Goal: Task Accomplishment & Management: Manage account settings

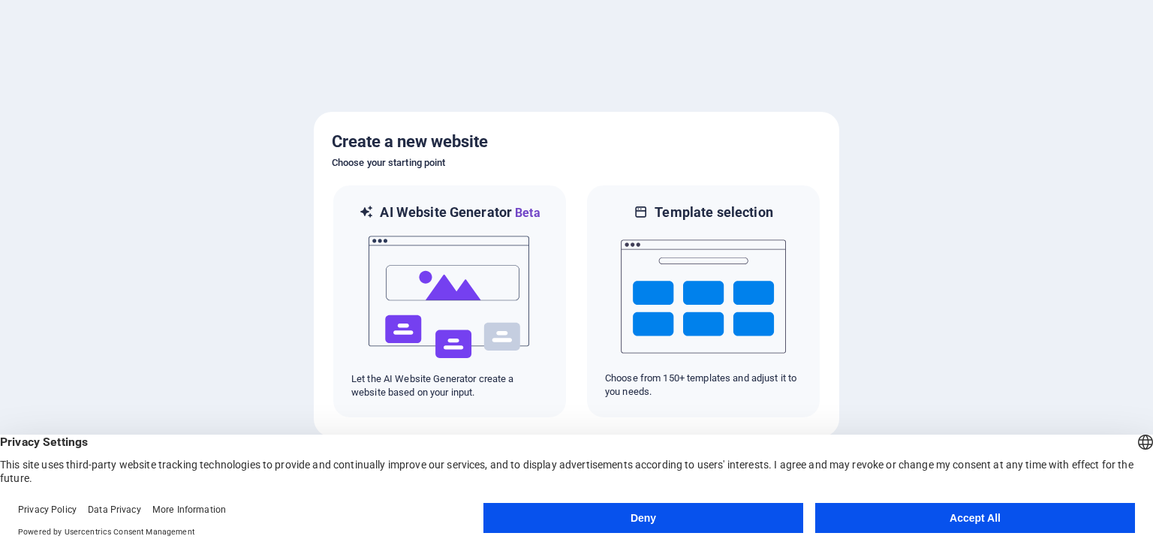
click at [948, 525] on button "Accept All" at bounding box center [975, 518] width 320 height 30
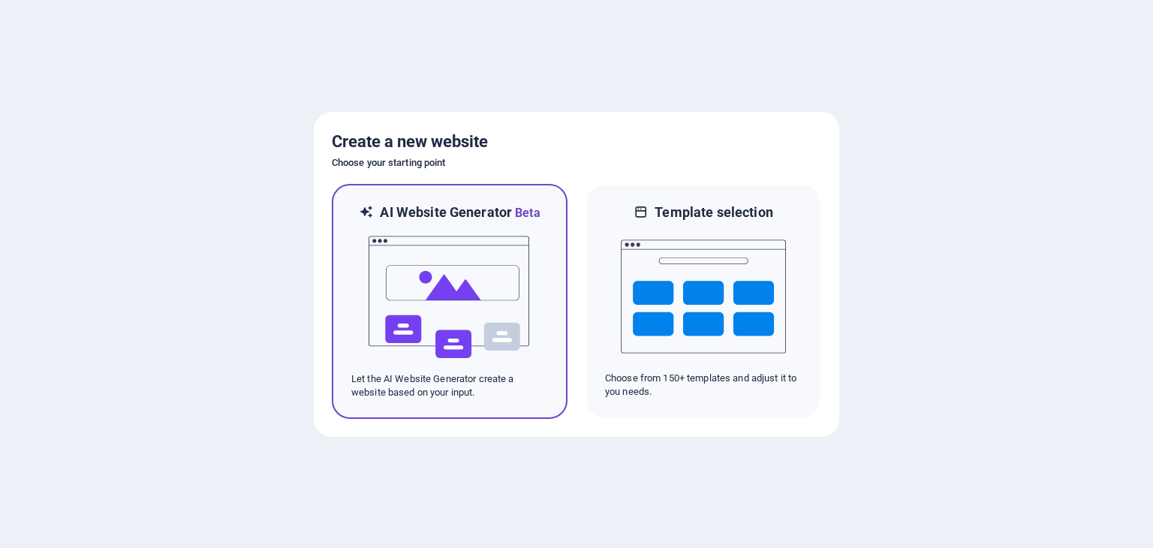
click at [433, 276] on img at bounding box center [449, 297] width 165 height 150
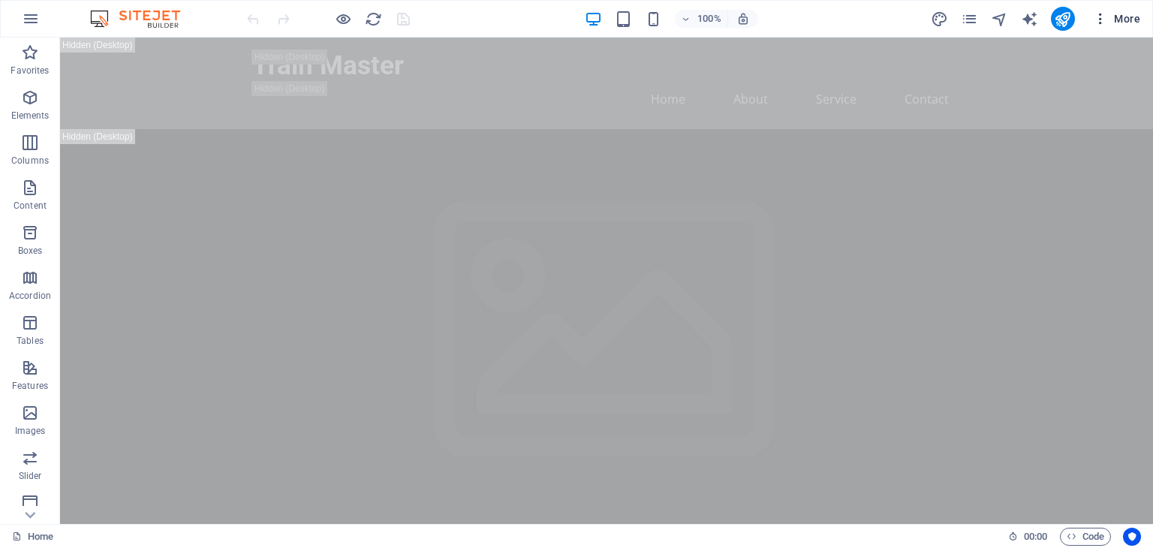
click at [1103, 16] on icon "button" at bounding box center [1100, 18] width 15 height 15
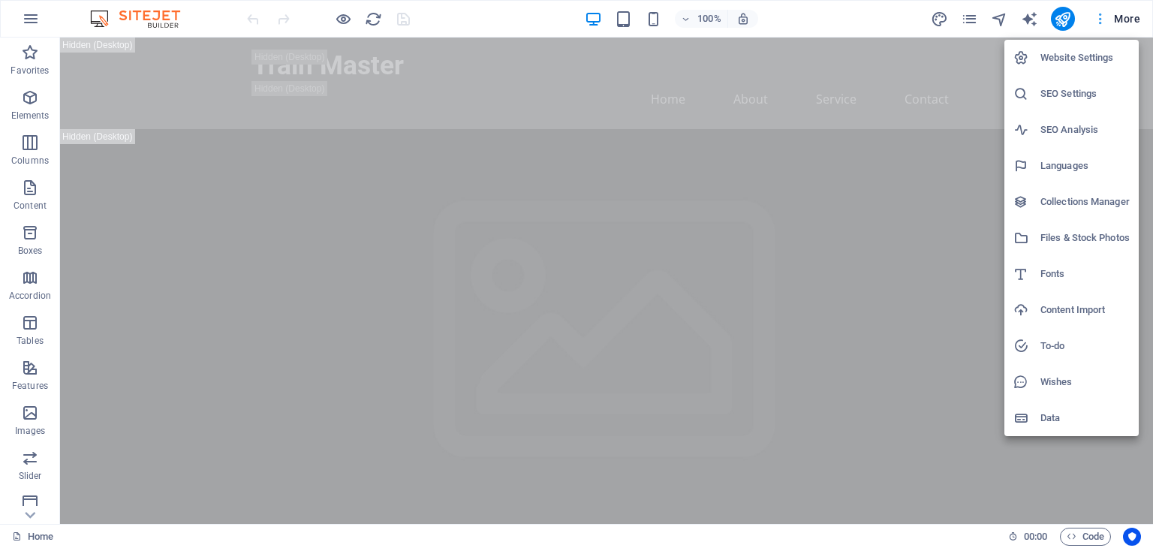
click at [1103, 16] on div at bounding box center [576, 274] width 1153 height 548
click at [1103, 16] on div "Website Settings SEO Settings SEO Analysis Languages Collections Manager Files …" at bounding box center [576, 278] width 1153 height 539
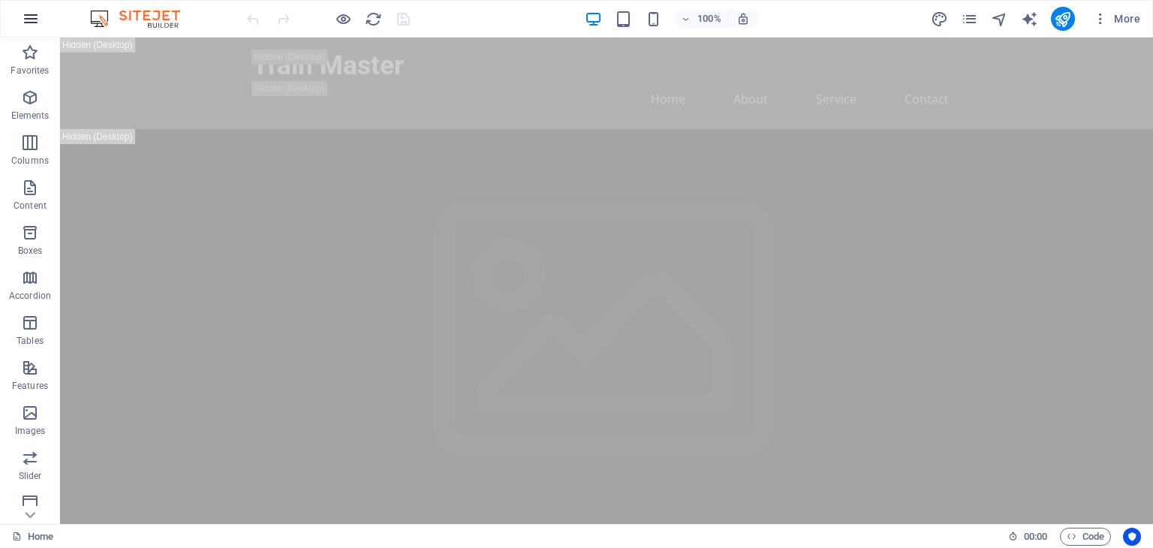
click at [25, 11] on icon "button" at bounding box center [31, 19] width 18 height 18
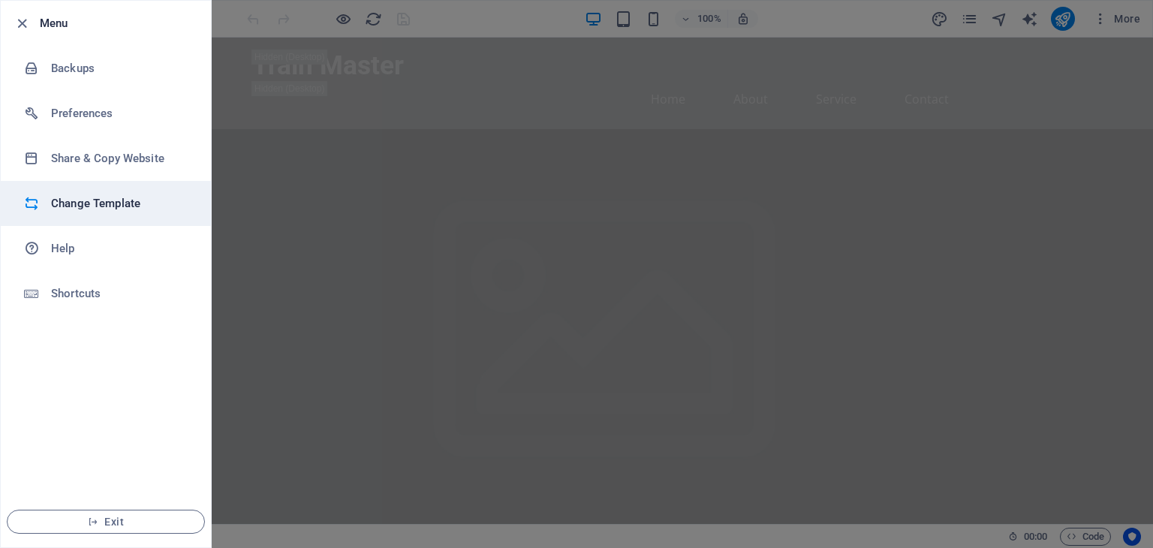
click at [86, 202] on h6 "Change Template" at bounding box center [120, 203] width 139 height 18
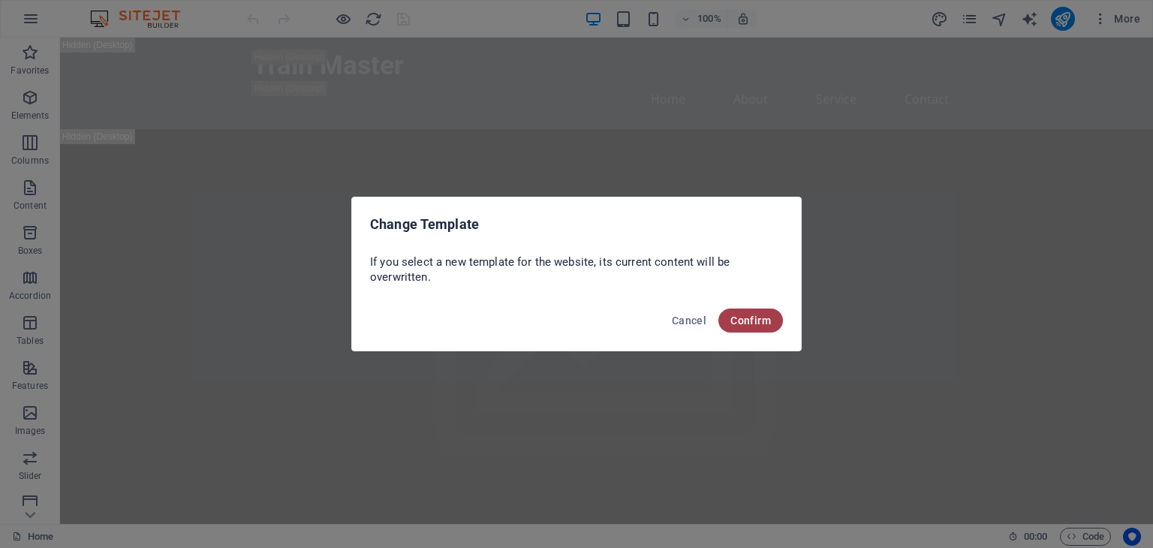
click at [757, 312] on button "Confirm" at bounding box center [750, 320] width 65 height 24
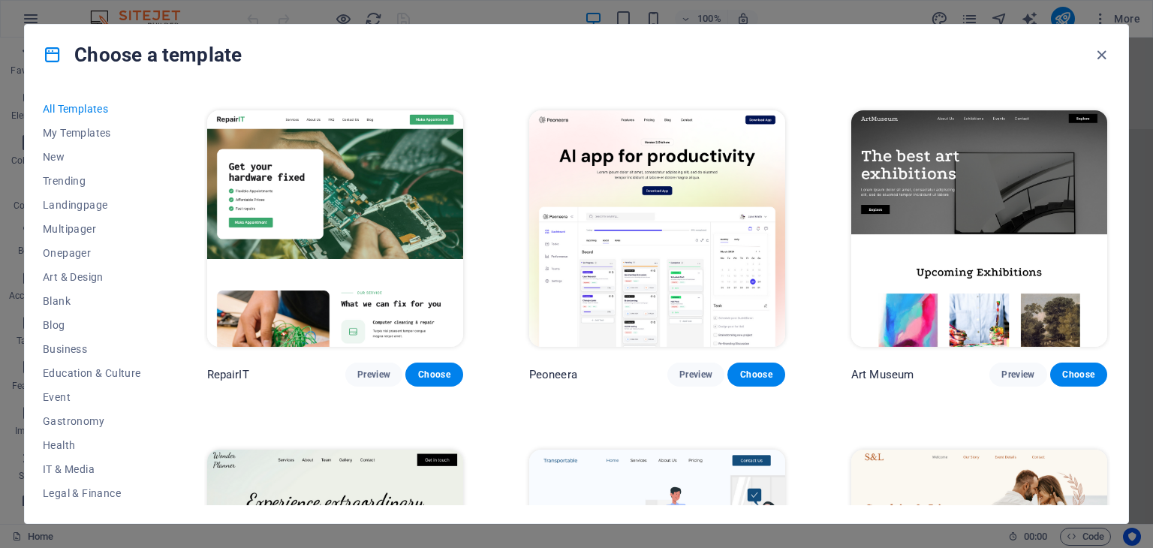
scroll to position [325, 0]
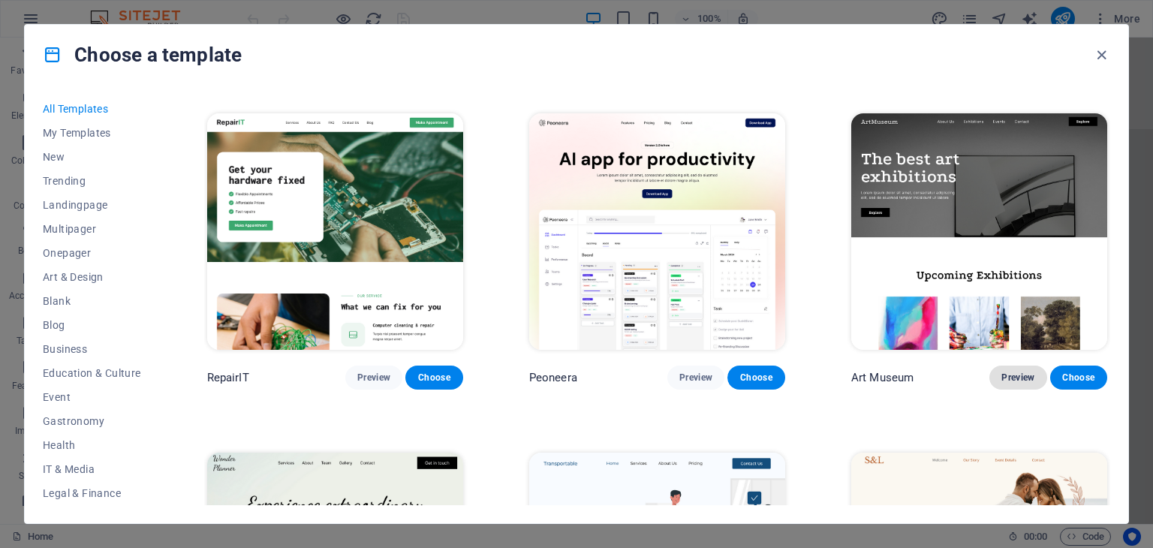
click at [1006, 374] on span "Preview" at bounding box center [1017, 378] width 33 height 12
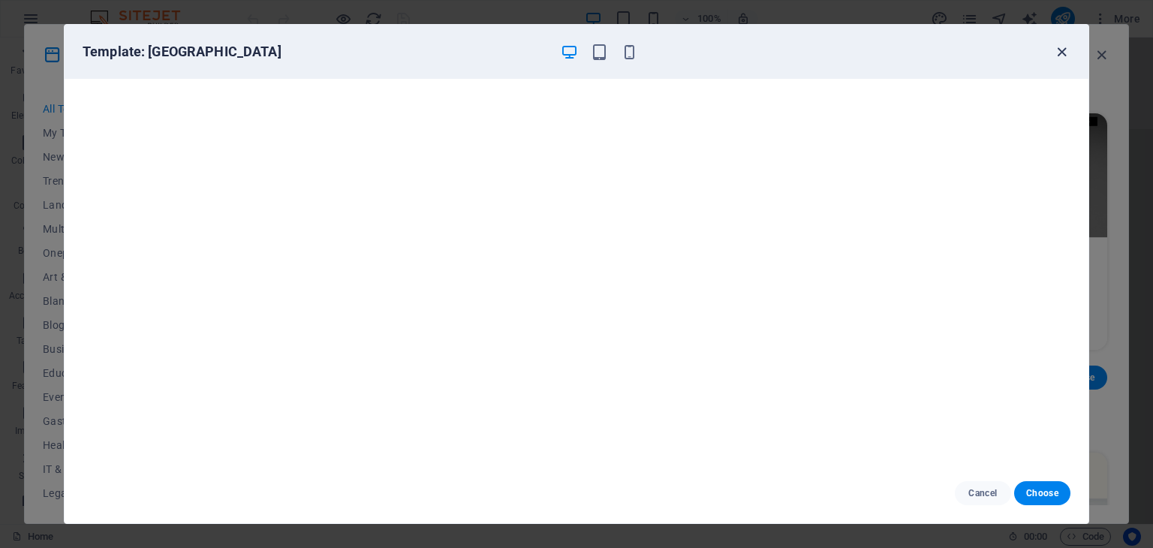
click at [1057, 49] on icon "button" at bounding box center [1061, 52] width 17 height 17
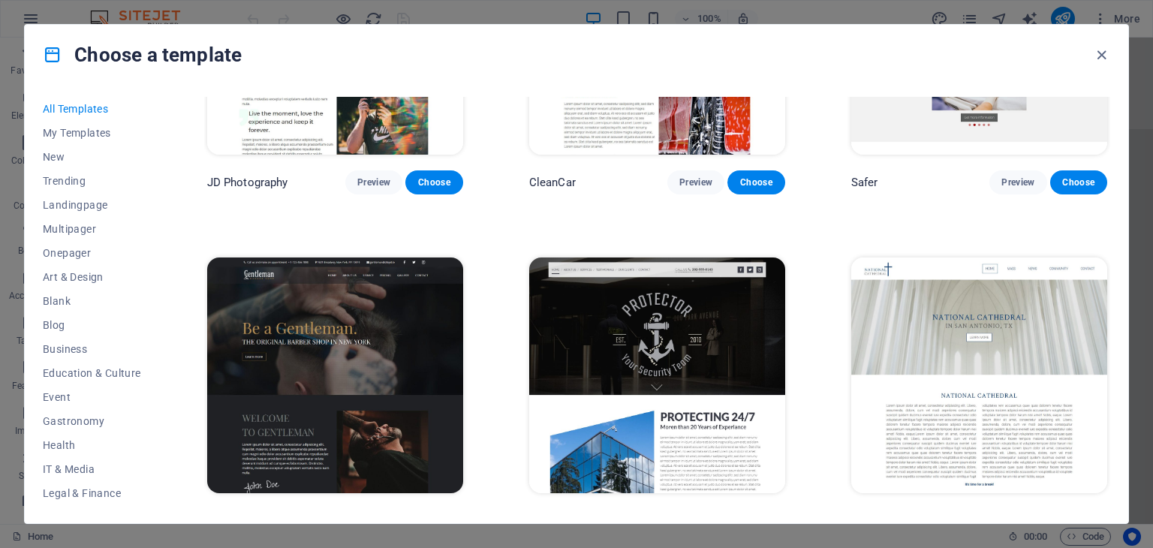
scroll to position [6617, 0]
click at [61, 373] on span "Education & Culture" at bounding box center [92, 373] width 98 height 12
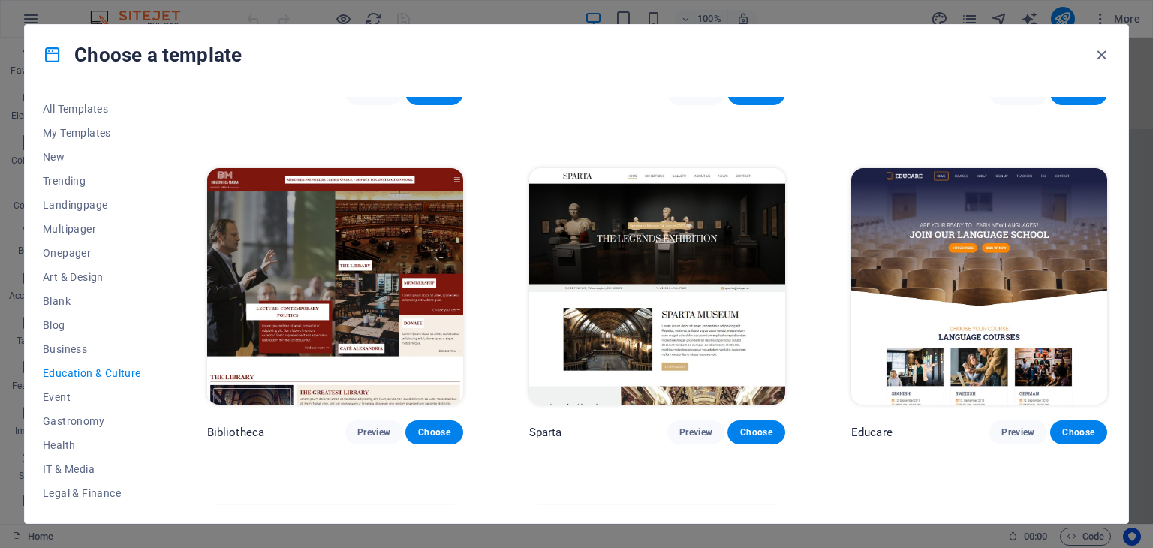
scroll to position [255, 0]
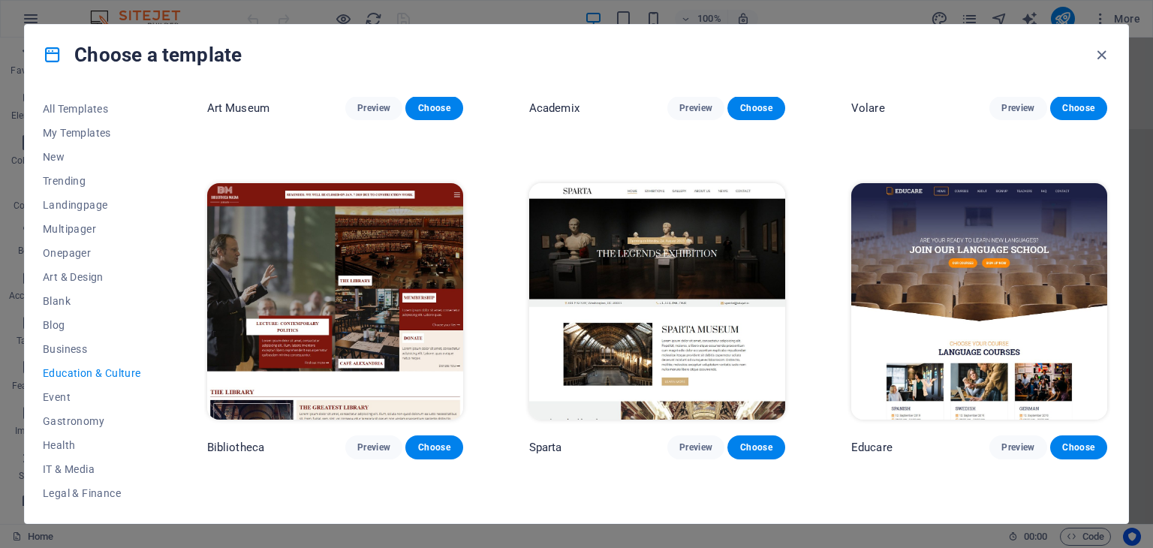
click at [922, 279] on img at bounding box center [979, 301] width 256 height 236
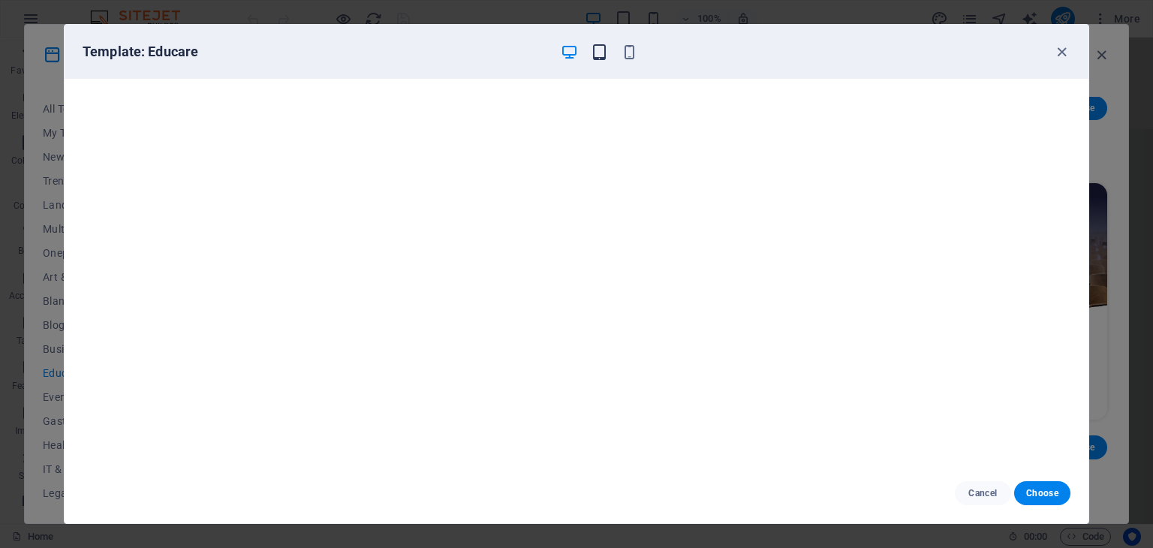
click at [594, 55] on icon "button" at bounding box center [599, 52] width 17 height 17
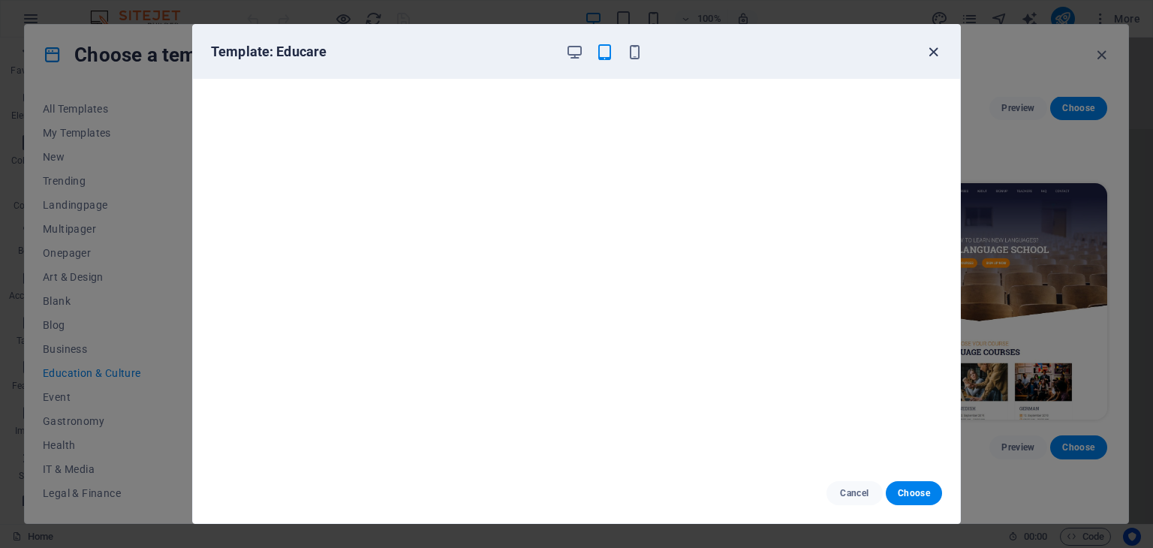
click at [934, 49] on icon "button" at bounding box center [933, 52] width 17 height 17
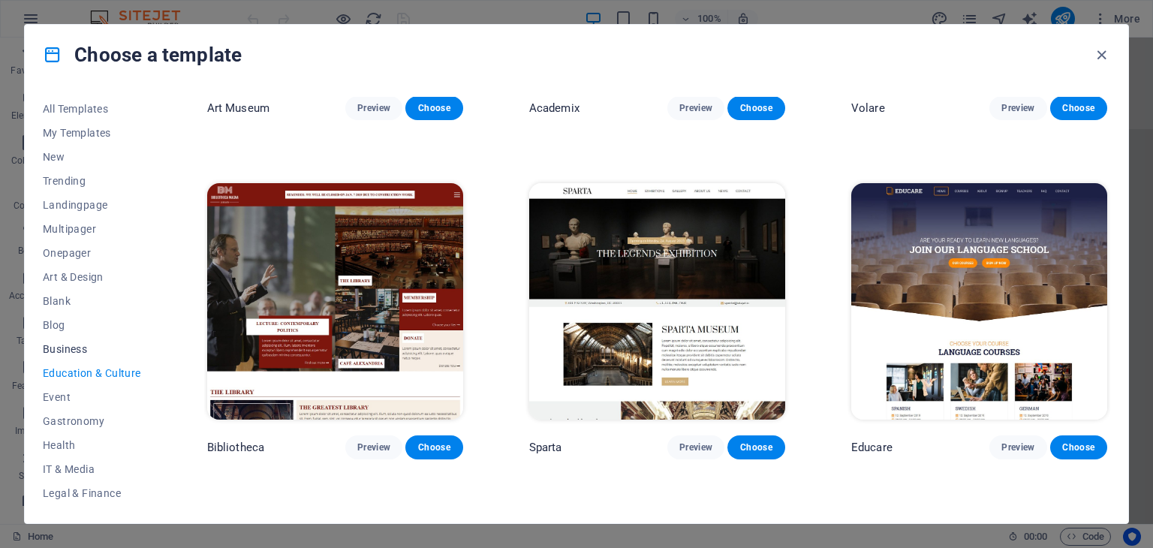
click at [69, 343] on span "Business" at bounding box center [92, 349] width 98 height 12
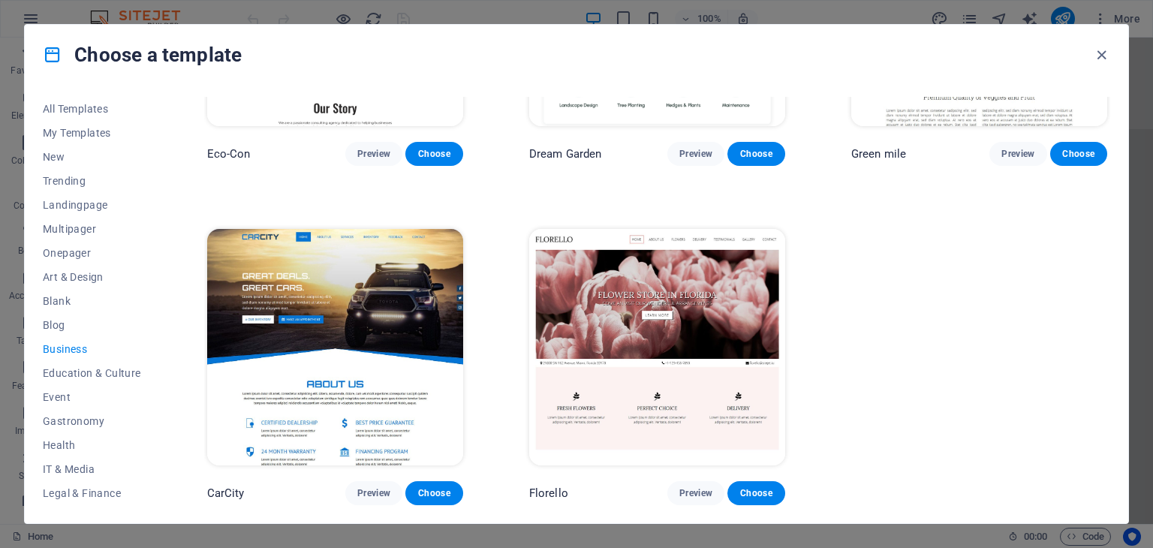
scroll to position [0, 0]
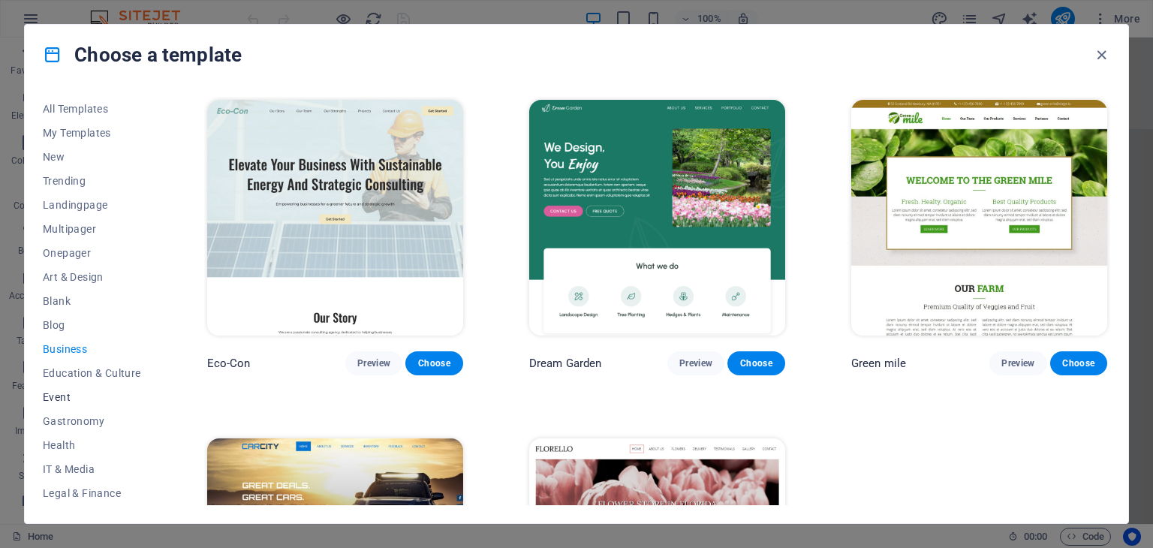
click at [74, 397] on span "Event" at bounding box center [92, 397] width 98 height 12
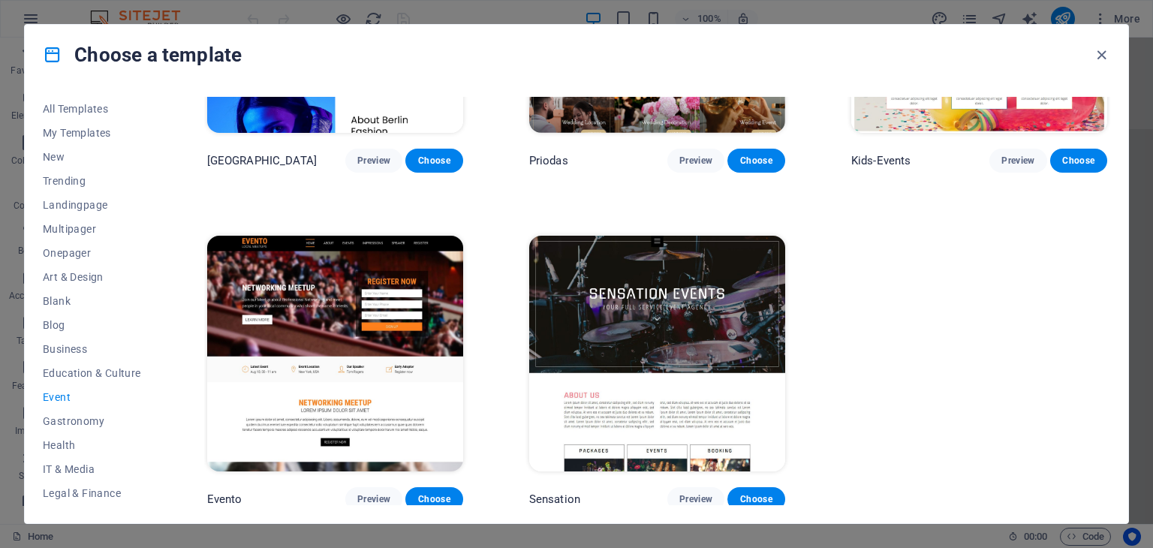
scroll to position [543, 0]
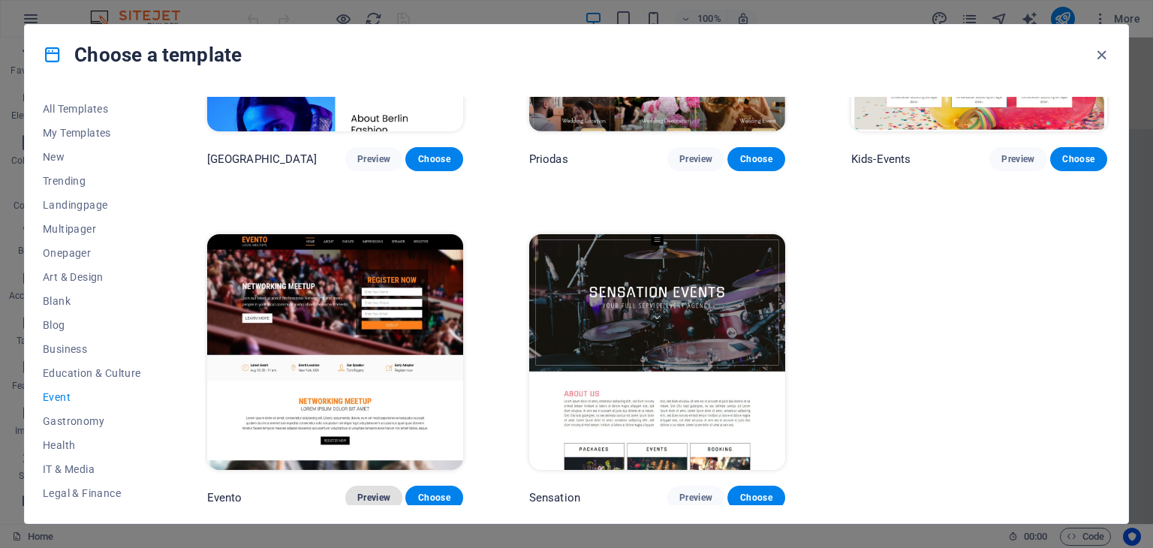
click at [375, 486] on button "Preview" at bounding box center [373, 498] width 57 height 24
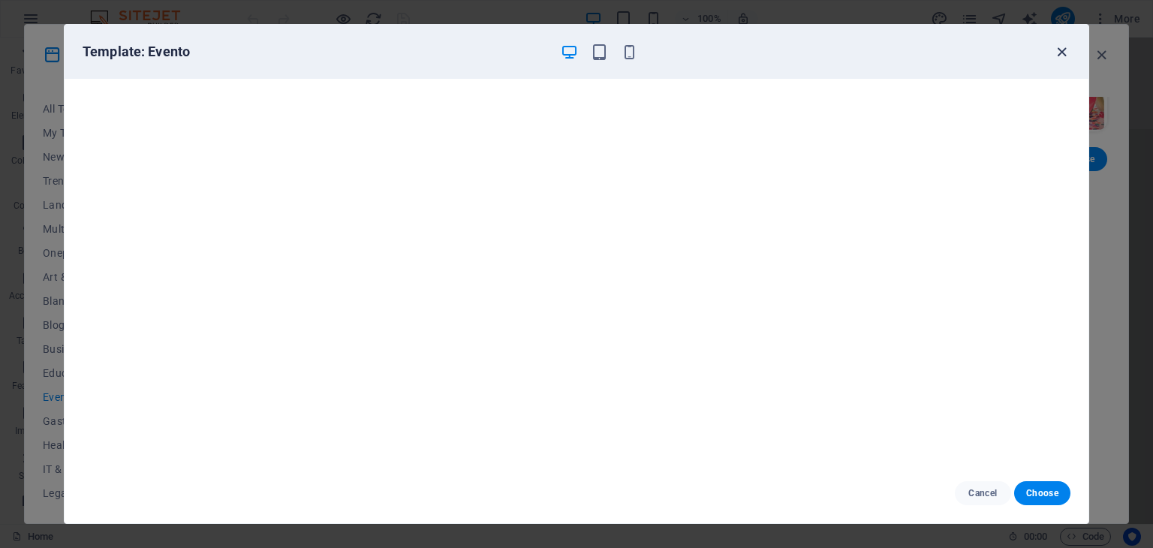
click at [1062, 50] on icon "button" at bounding box center [1061, 52] width 17 height 17
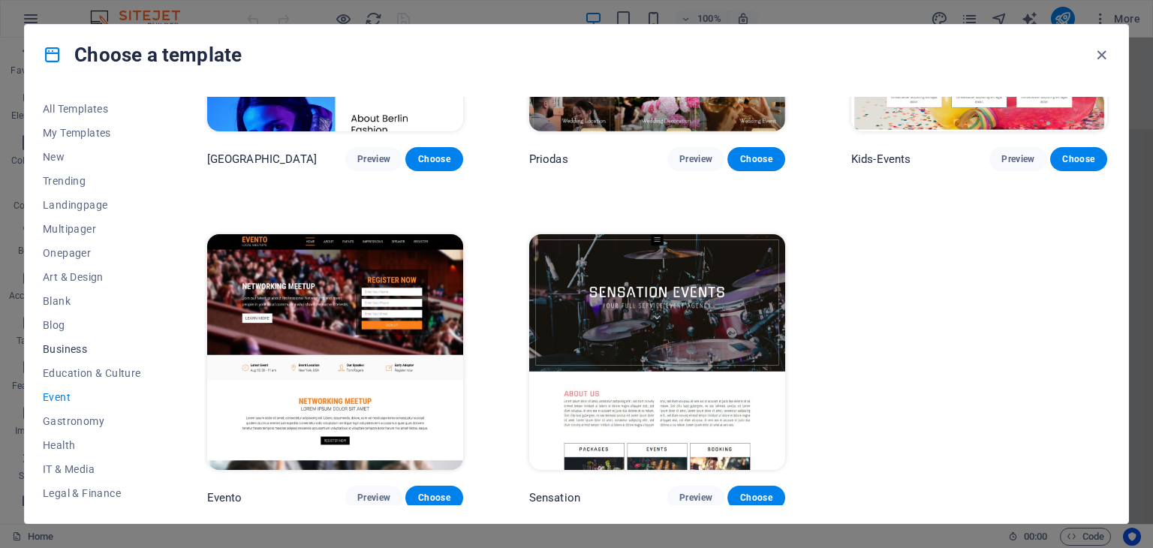
click at [54, 347] on span "Business" at bounding box center [92, 349] width 98 height 12
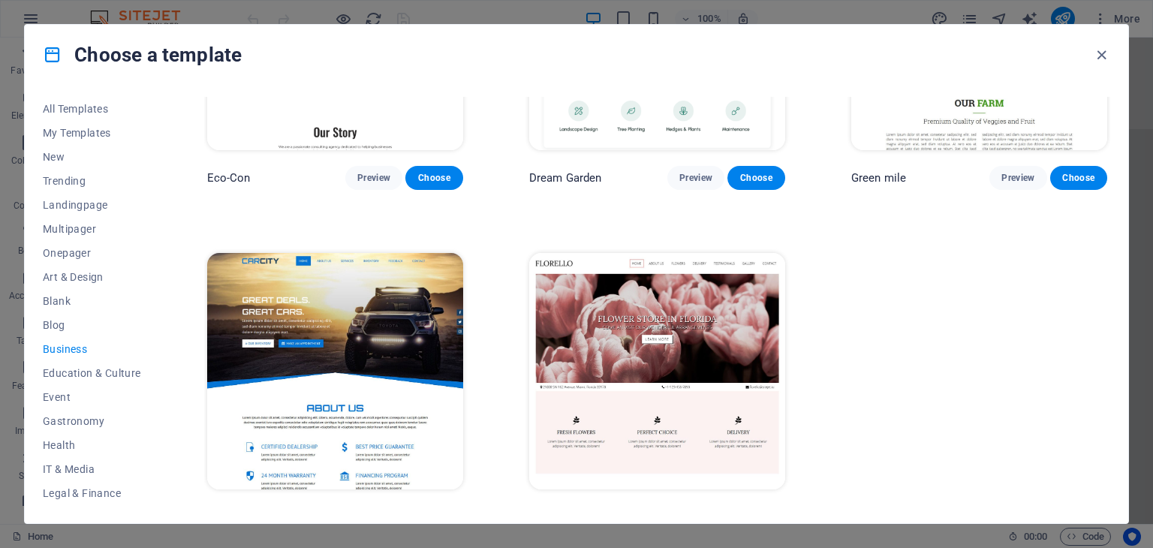
scroll to position [206, 0]
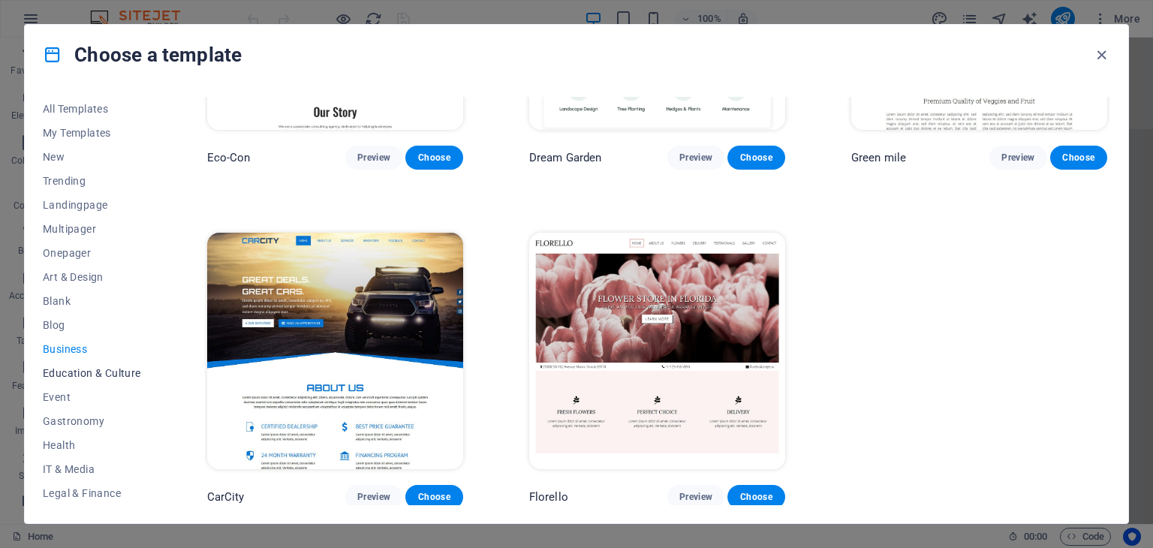
click at [98, 367] on span "Education & Culture" at bounding box center [92, 373] width 98 height 12
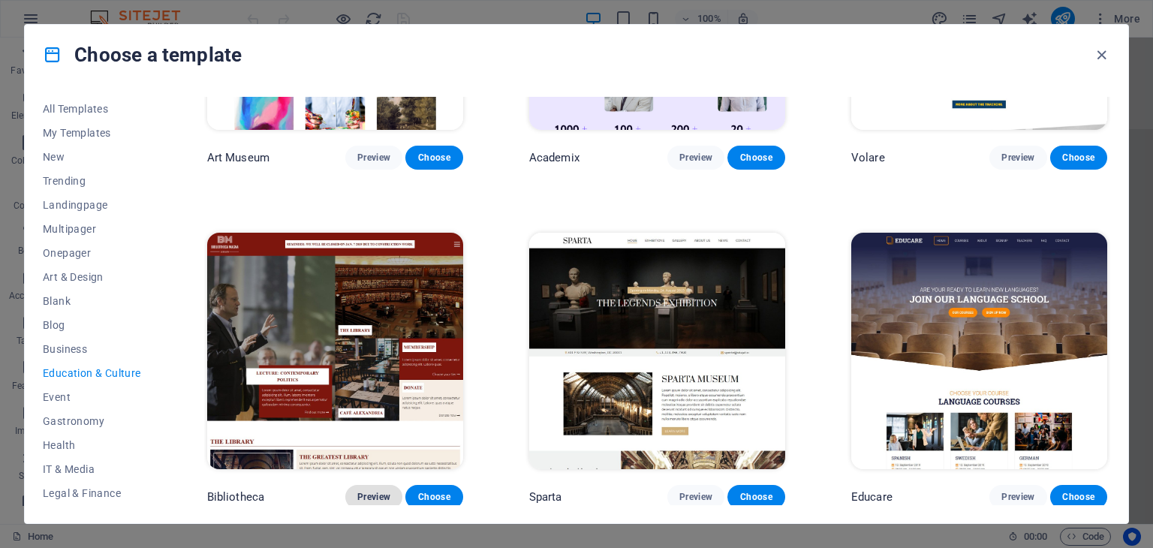
click at [375, 491] on span "Preview" at bounding box center [373, 497] width 33 height 12
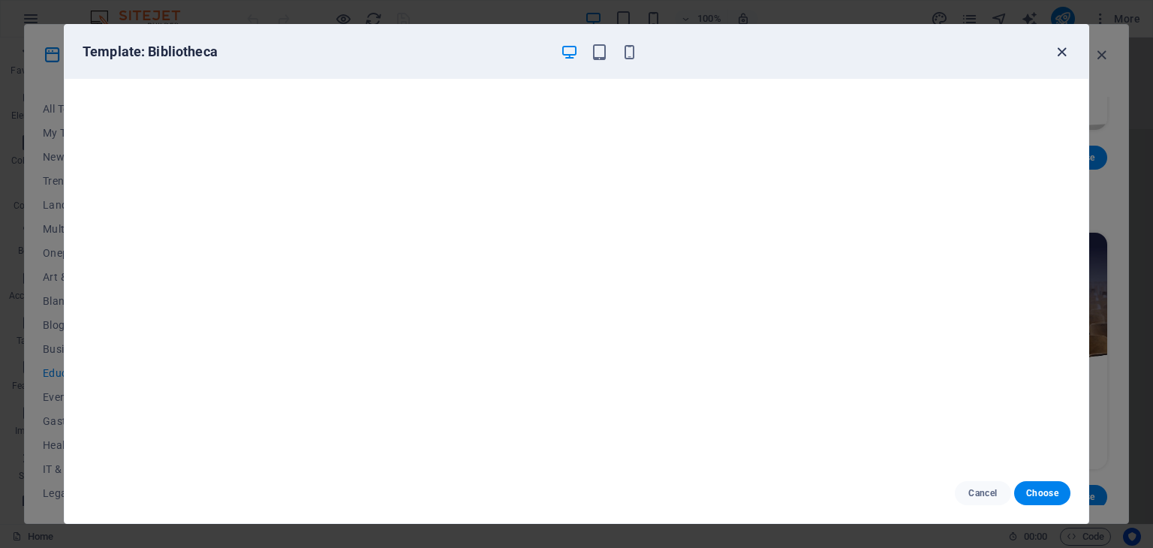
click at [1058, 50] on icon "button" at bounding box center [1061, 52] width 17 height 17
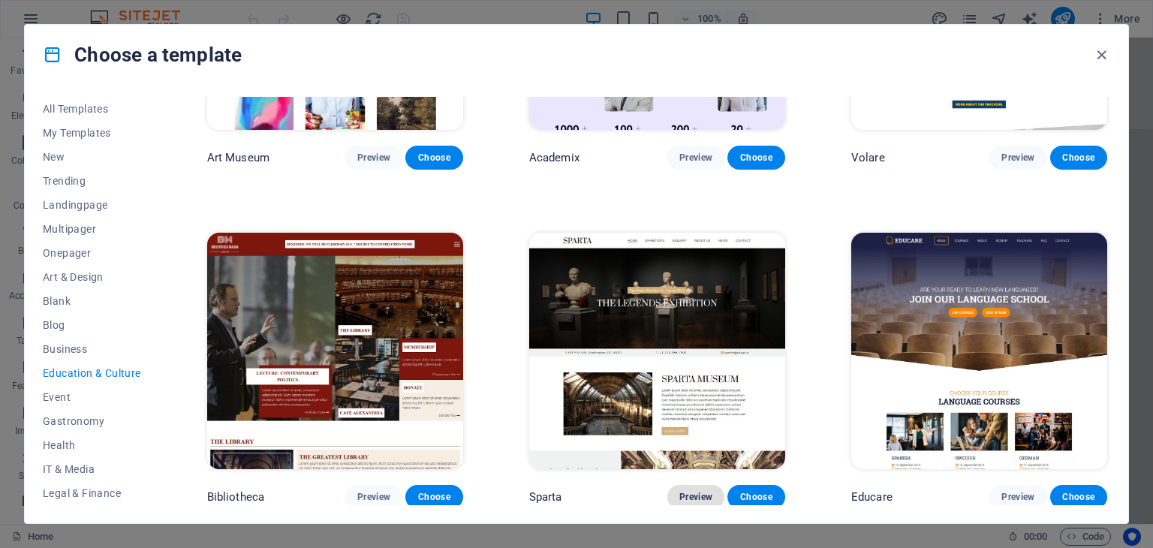
click at [694, 491] on span "Preview" at bounding box center [695, 497] width 33 height 12
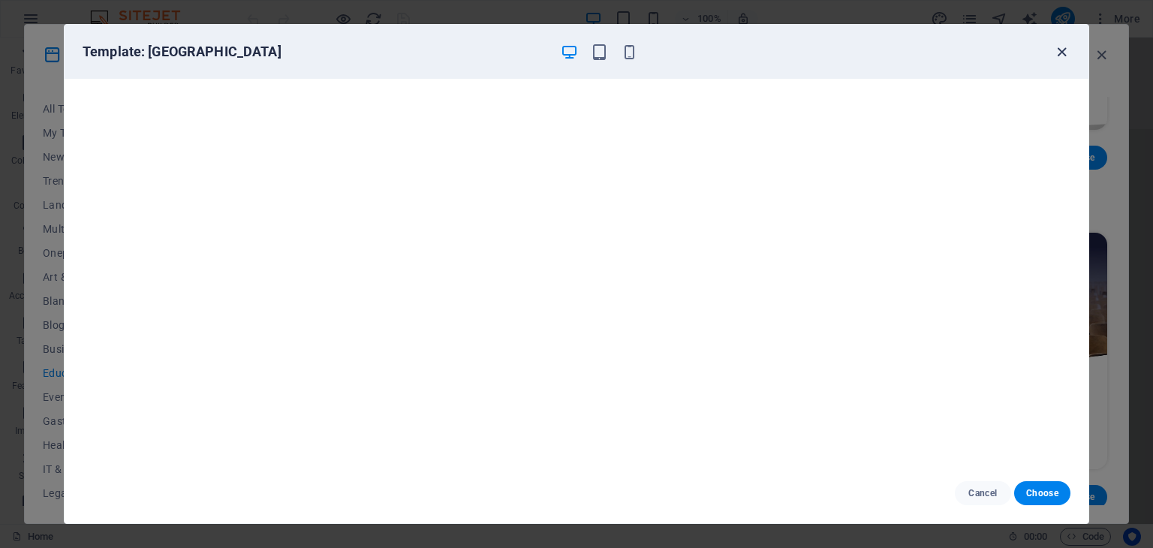
click at [1062, 53] on icon "button" at bounding box center [1061, 52] width 17 height 17
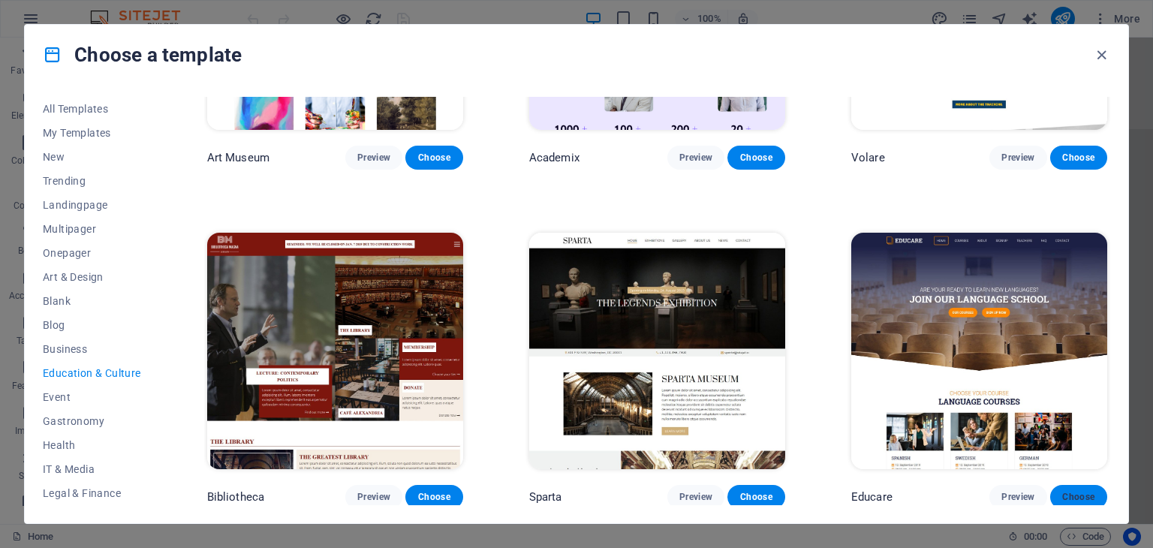
click at [1071, 491] on span "Choose" at bounding box center [1078, 497] width 33 height 12
